Goal: Transaction & Acquisition: Subscribe to service/newsletter

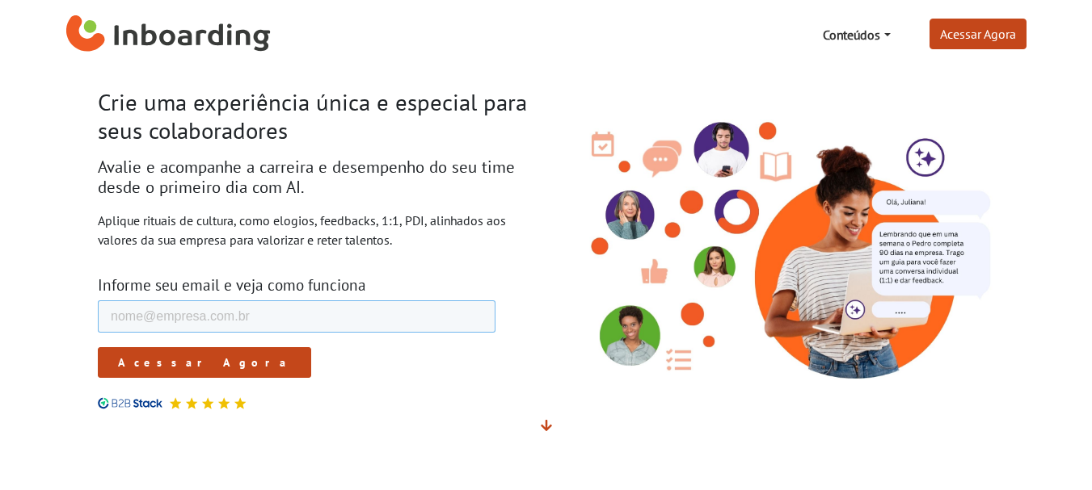
click at [255, 313] on input "E-mail de trabalho *" at bounding box center [296, 317] width 398 height 32
click at [307, 303] on input "E-mail de trabalho *" at bounding box center [296, 317] width 398 height 32
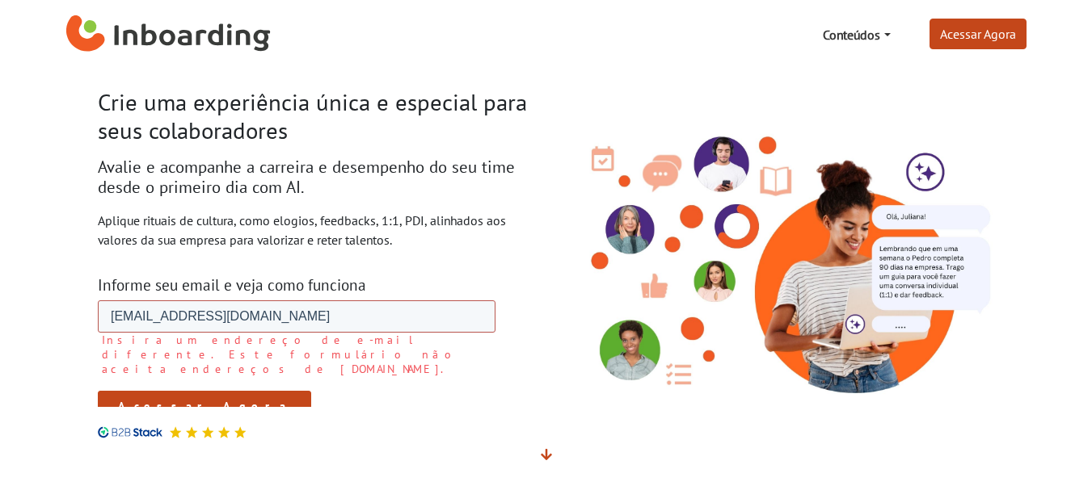
type input "[EMAIL_ADDRESS][DOMAIN_NAME]"
click at [158, 363] on form "E-mail de trabalho * luzanella78@gmail.com Insira um endereço de e-mail diferen…" at bounding box center [296, 361] width 398 height 121
click at [159, 352] on label "Insira um endereço de e-mail diferente. Este formulário não aceita endereços de…" at bounding box center [297, 355] width 393 height 44
click at [159, 391] on input "Acessar Agora" at bounding box center [203, 406] width 213 height 31
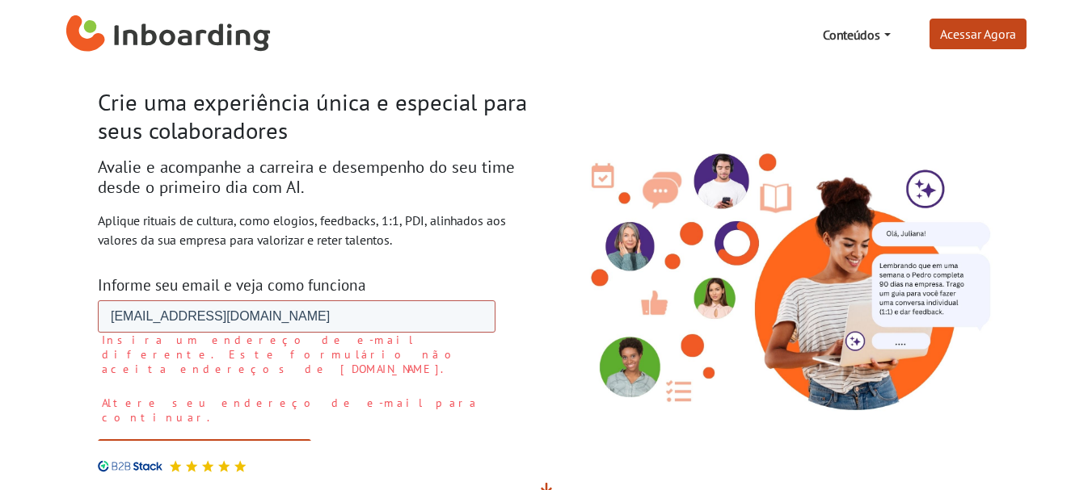
drag, startPoint x: 107, startPoint y: 315, endPoint x: 255, endPoint y: 305, distance: 148.2
click at [255, 305] on input "luzanella78@gmail.com" at bounding box center [296, 317] width 398 height 32
type input "nelsonzanella@hotmail.com"
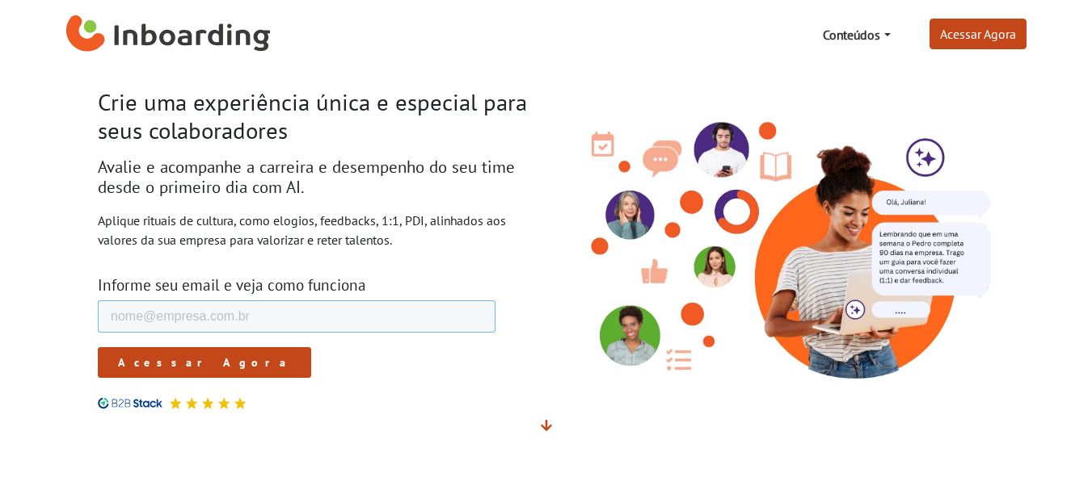
click at [191, 305] on input "E-mail de trabalho *" at bounding box center [296, 317] width 398 height 32
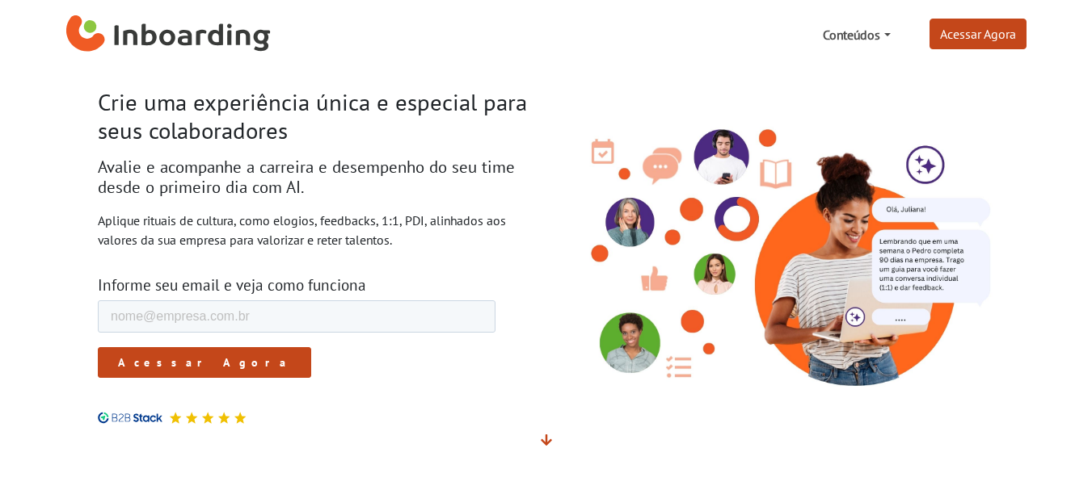
click at [874, 34] on link "Conteúdos" at bounding box center [856, 35] width 80 height 32
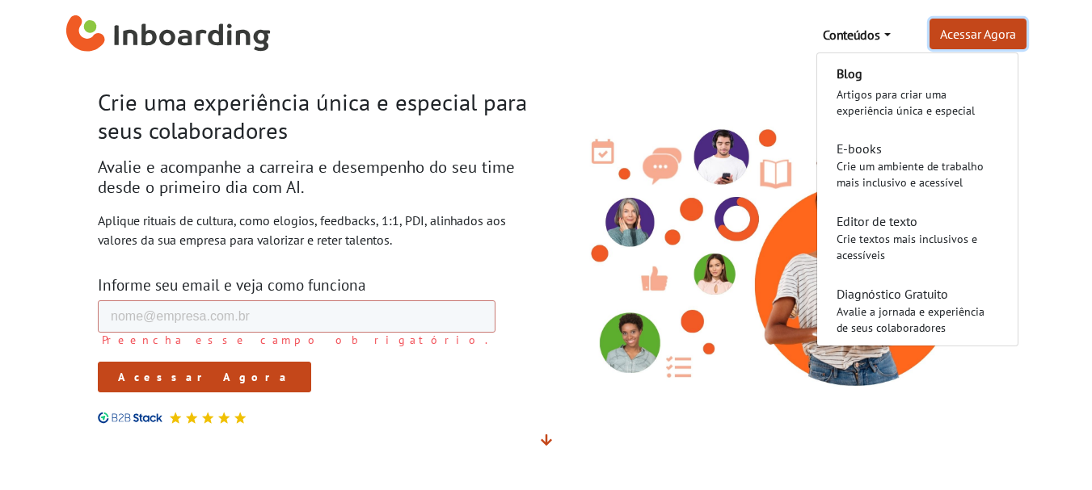
click at [958, 32] on link "Acessar Agora" at bounding box center [977, 34] width 97 height 31
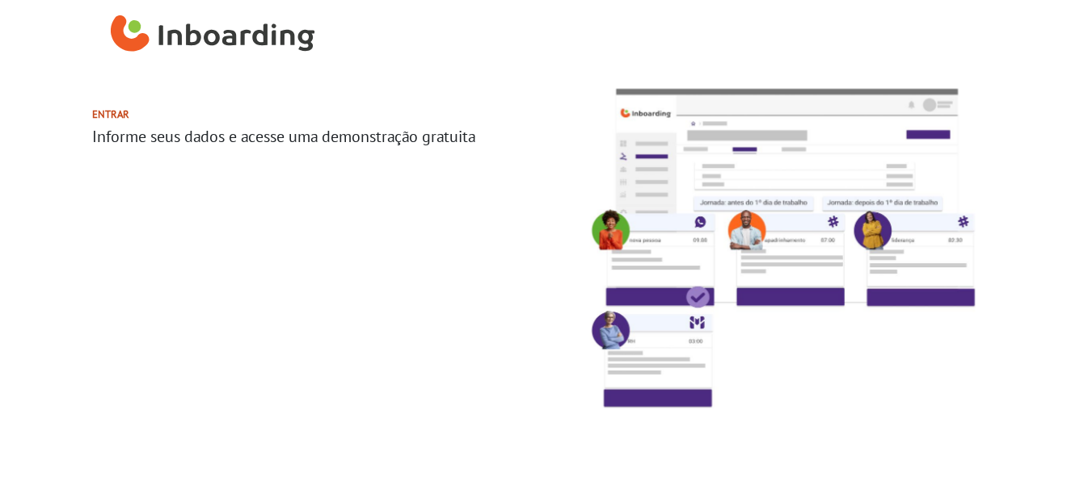
select select "BR"
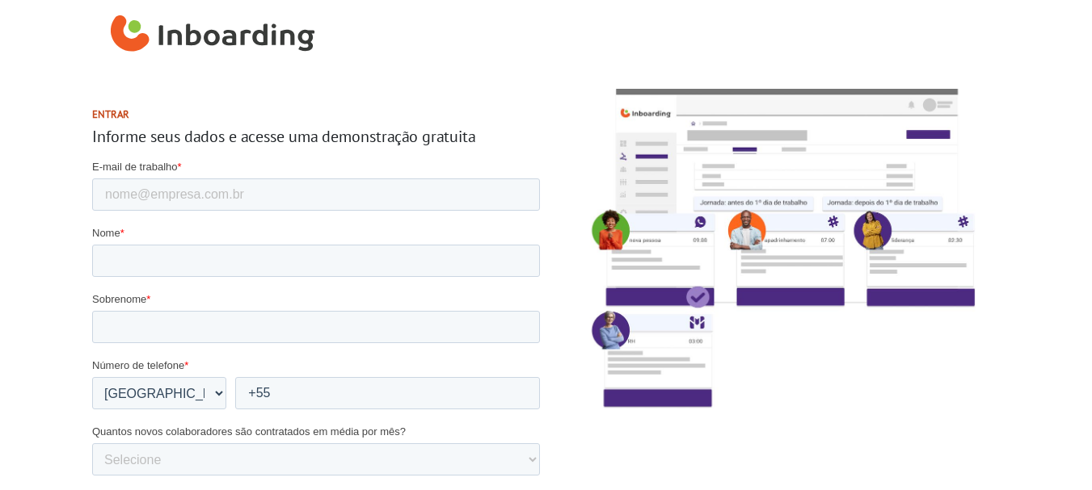
click at [111, 115] on h2 "Entrar" at bounding box center [316, 114] width 448 height 12
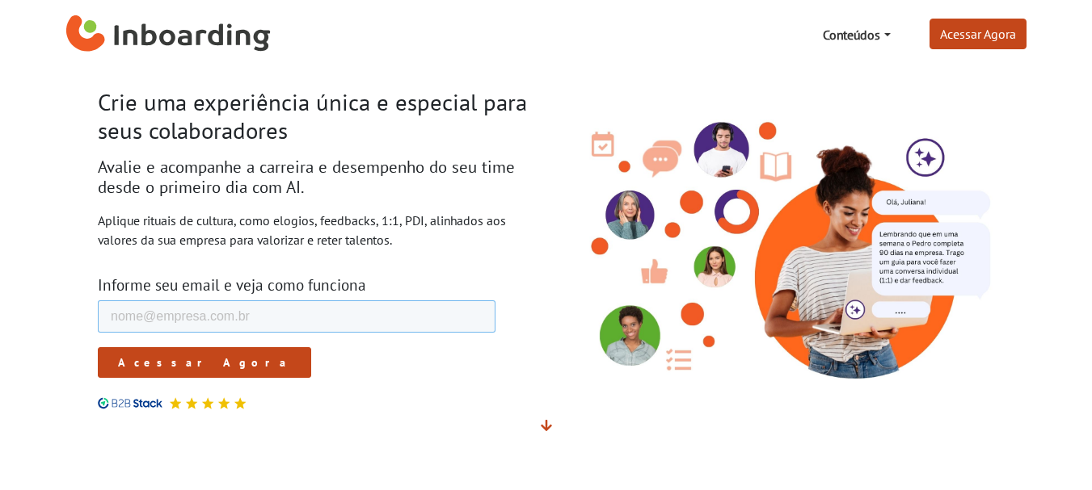
click at [275, 322] on input "E-mail de trabalho *" at bounding box center [296, 317] width 398 height 32
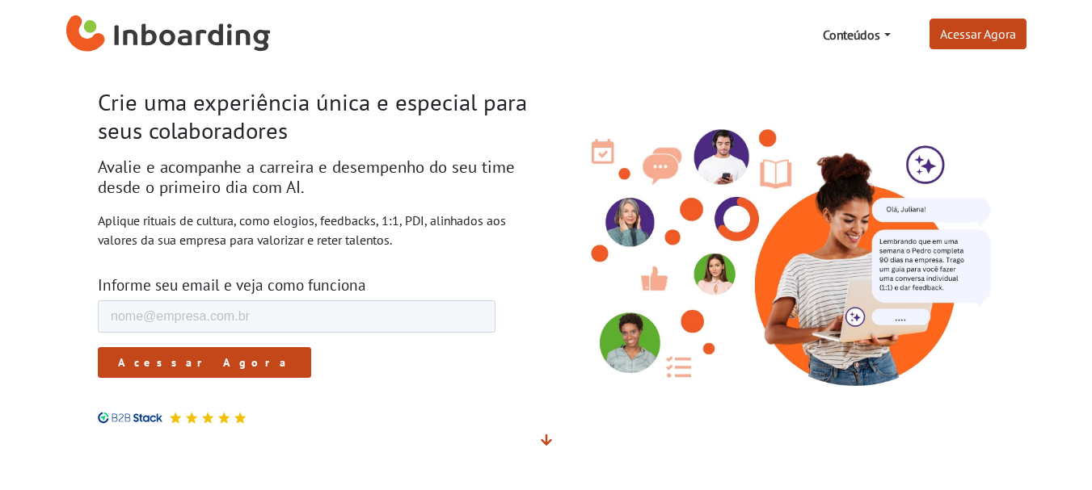
click at [157, 362] on input "Acessar Agora" at bounding box center [203, 362] width 213 height 31
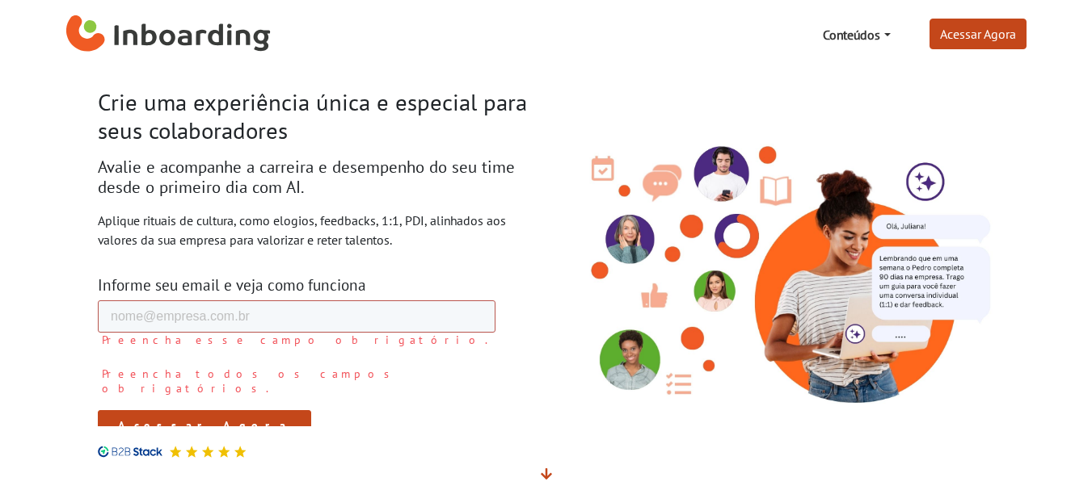
click at [200, 314] on input "E-mail de trabalho *" at bounding box center [296, 317] width 398 height 32
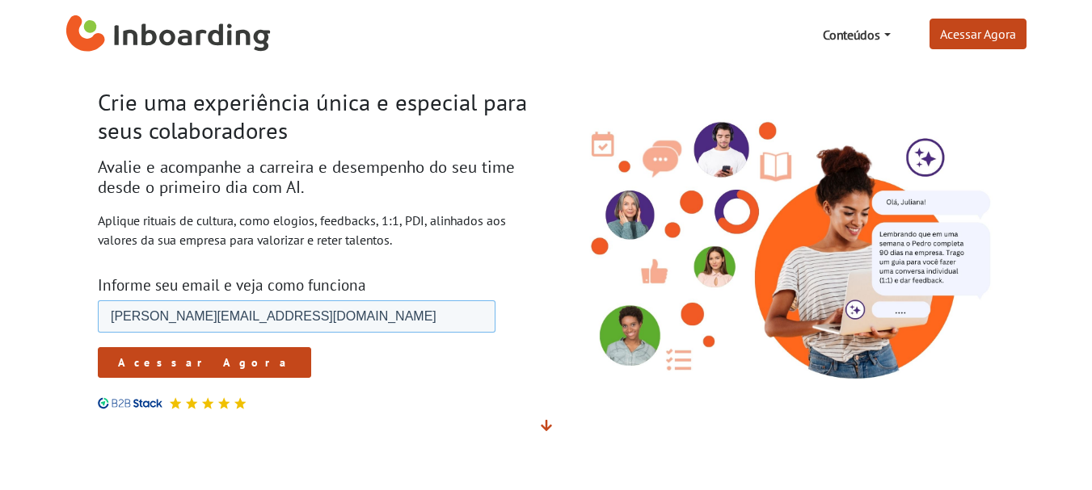
type input "luciane.zanella@inss.gov.br"
click at [162, 366] on input "Acessar Agora" at bounding box center [203, 362] width 213 height 31
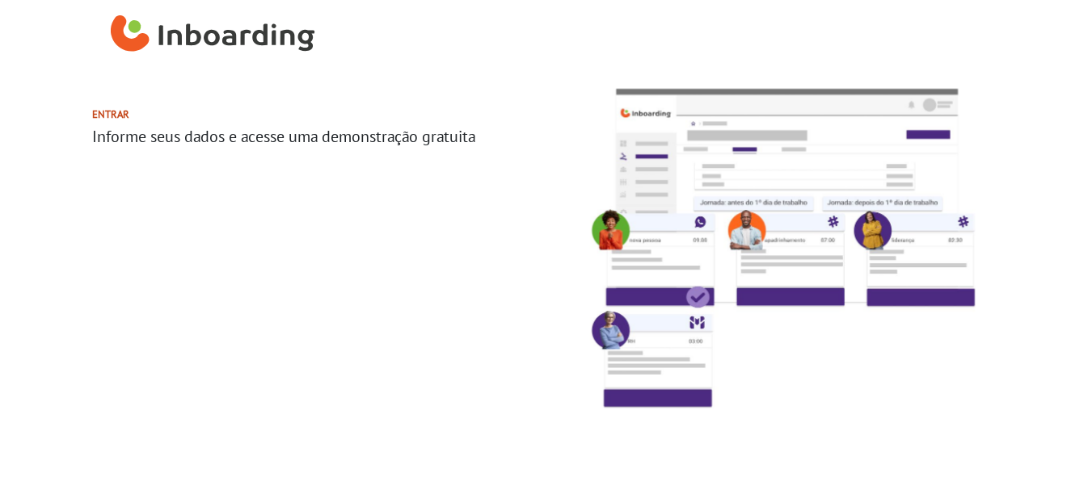
select select "BR"
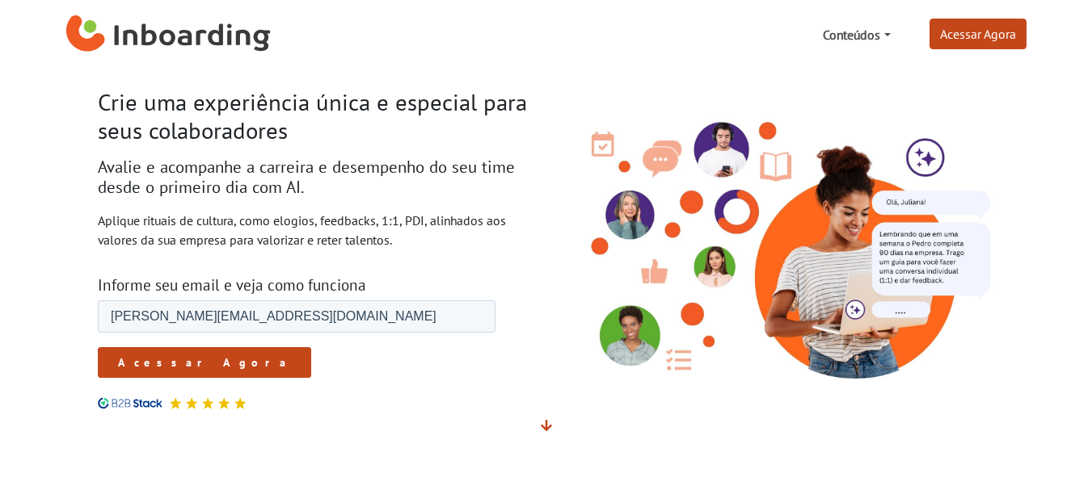
click at [855, 41] on link "Conteúdos" at bounding box center [856, 35] width 80 height 32
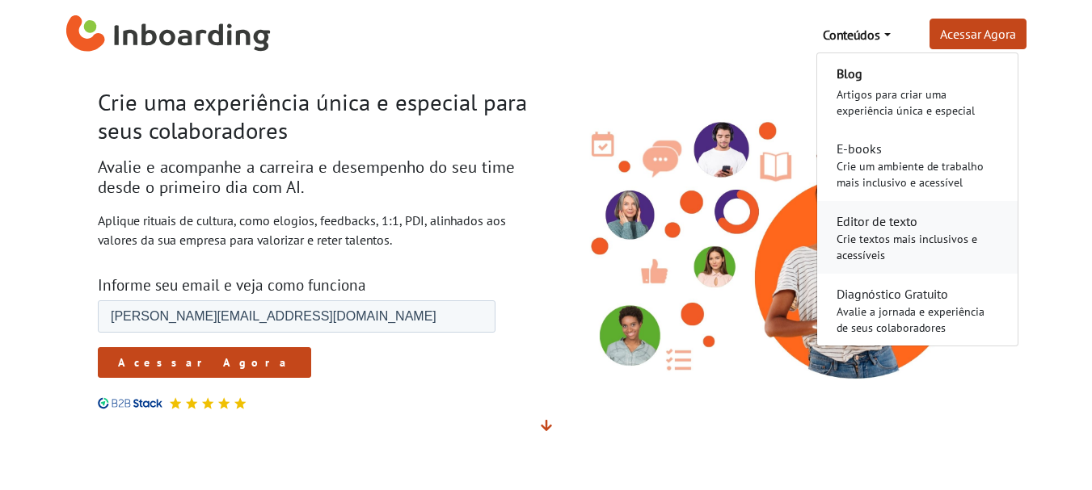
click at [872, 237] on div "Crie textos mais inclusivos e acessíveis" at bounding box center [917, 247] width 162 height 32
